Goal: Navigation & Orientation: Find specific page/section

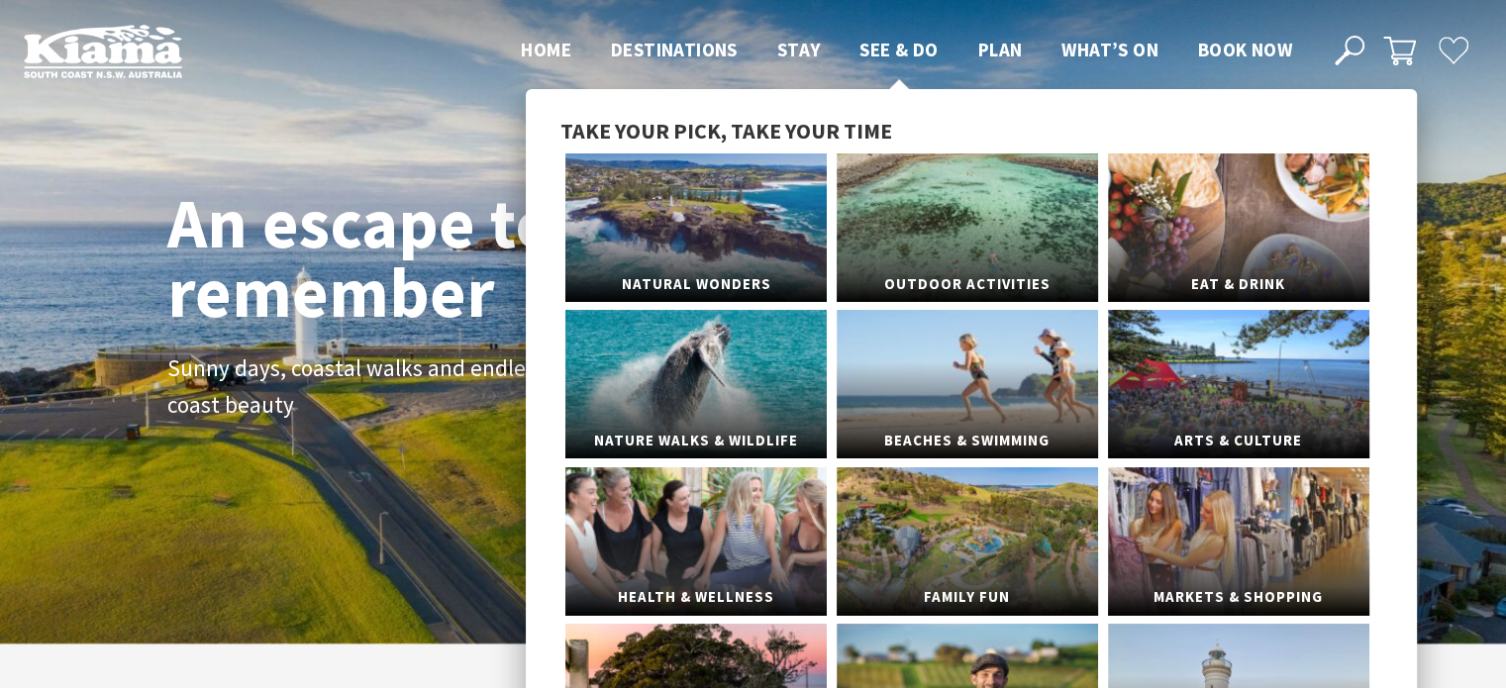
click at [892, 44] on span "See & Do" at bounding box center [899, 50] width 78 height 24
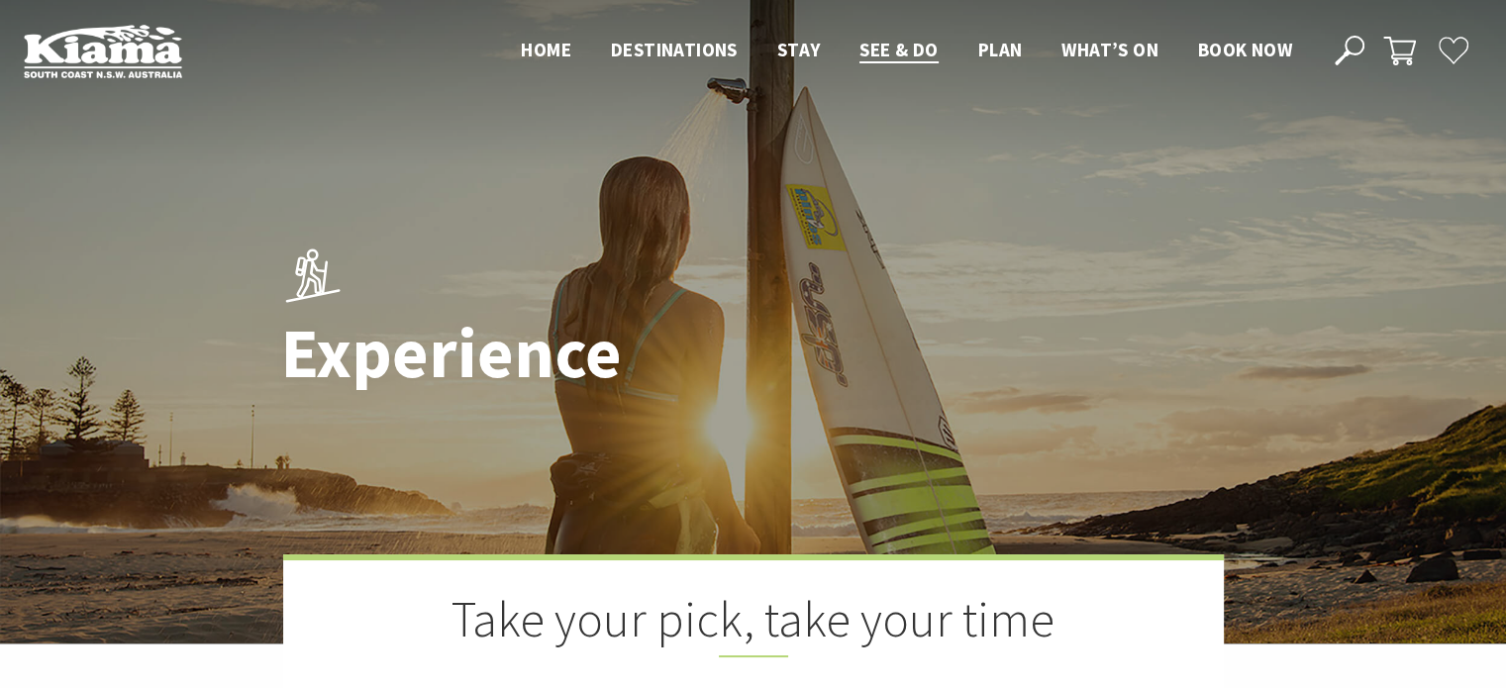
click at [374, 51] on header "Open Nav Close Nav Home Destinations Towns & Villages Kiama Gerringong Gerroa J…" at bounding box center [753, 51] width 1506 height 102
